Goal: Browse casually: Explore the website without a specific task or goal

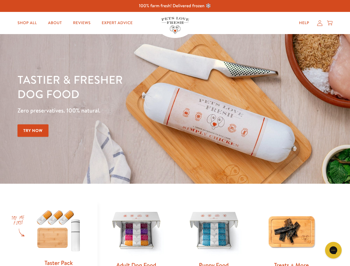
click at [175, 133] on div "Tastier & fresher dog food Zero preservatives. 100% natural. Try Now" at bounding box center [122, 108] width 210 height 73
click at [333, 250] on icon "Gorgias live chat" at bounding box center [332, 249] width 5 height 5
